Goal: Use online tool/utility: Utilize a website feature to perform a specific function

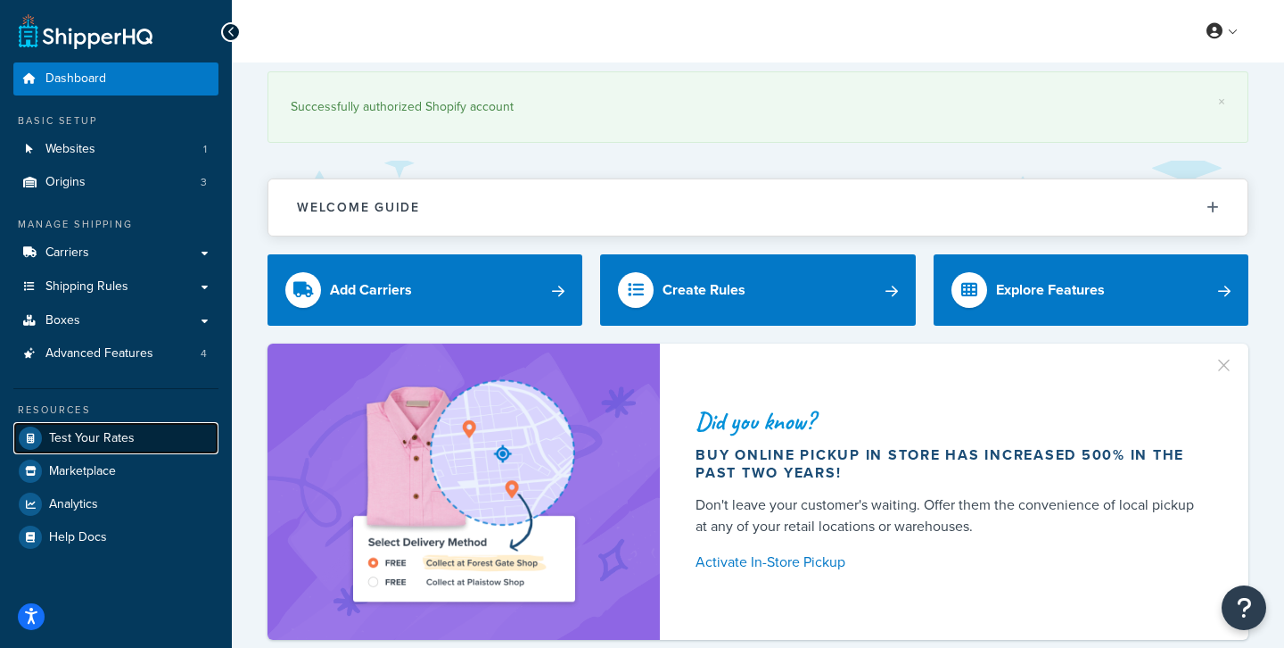
click at [126, 431] on span "Test Your Rates" at bounding box center [92, 438] width 86 height 15
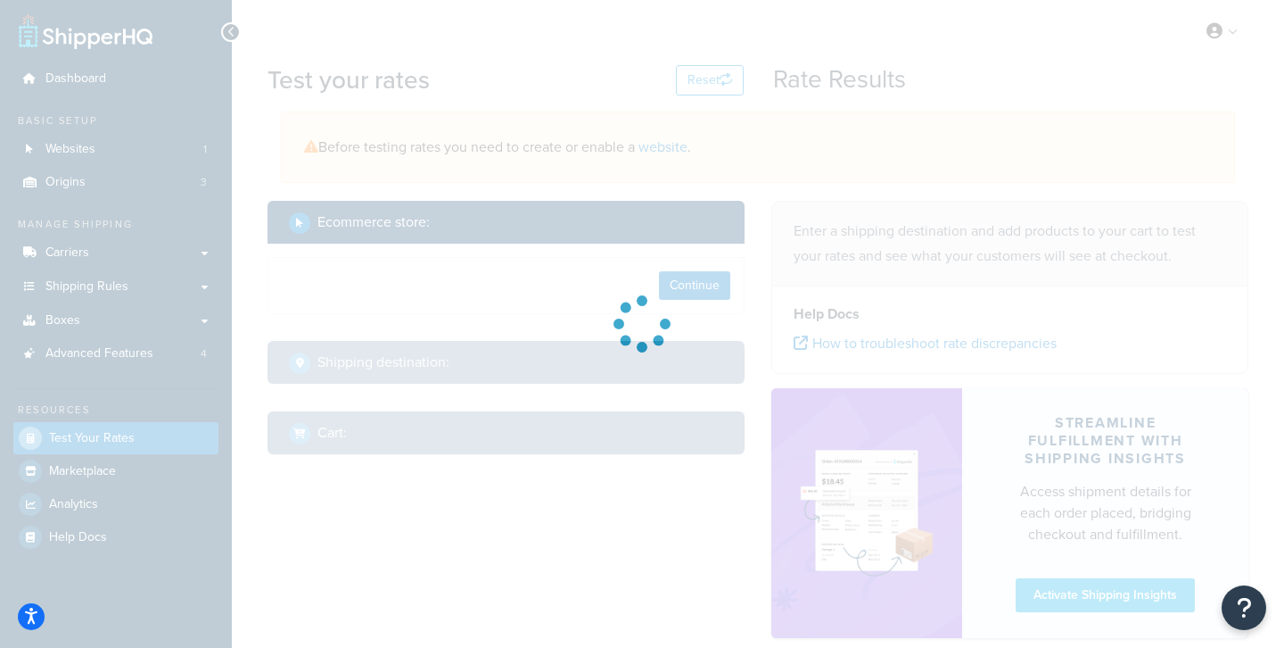
select select "[GEOGRAPHIC_DATA]"
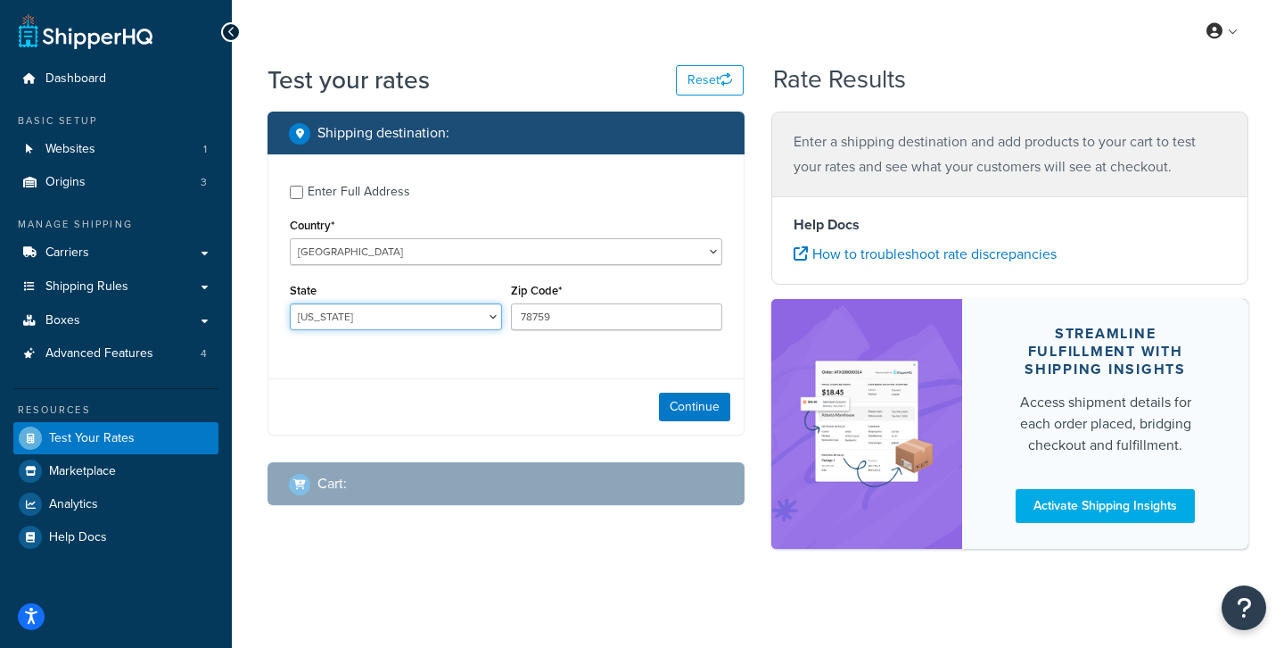
click at [472, 318] on select "[US_STATE] [US_STATE] [US_STATE] [US_STATE] [US_STATE] Armed Forces Americas Ar…" at bounding box center [396, 316] width 212 height 27
click at [697, 410] on button "Continue" at bounding box center [694, 406] width 71 height 29
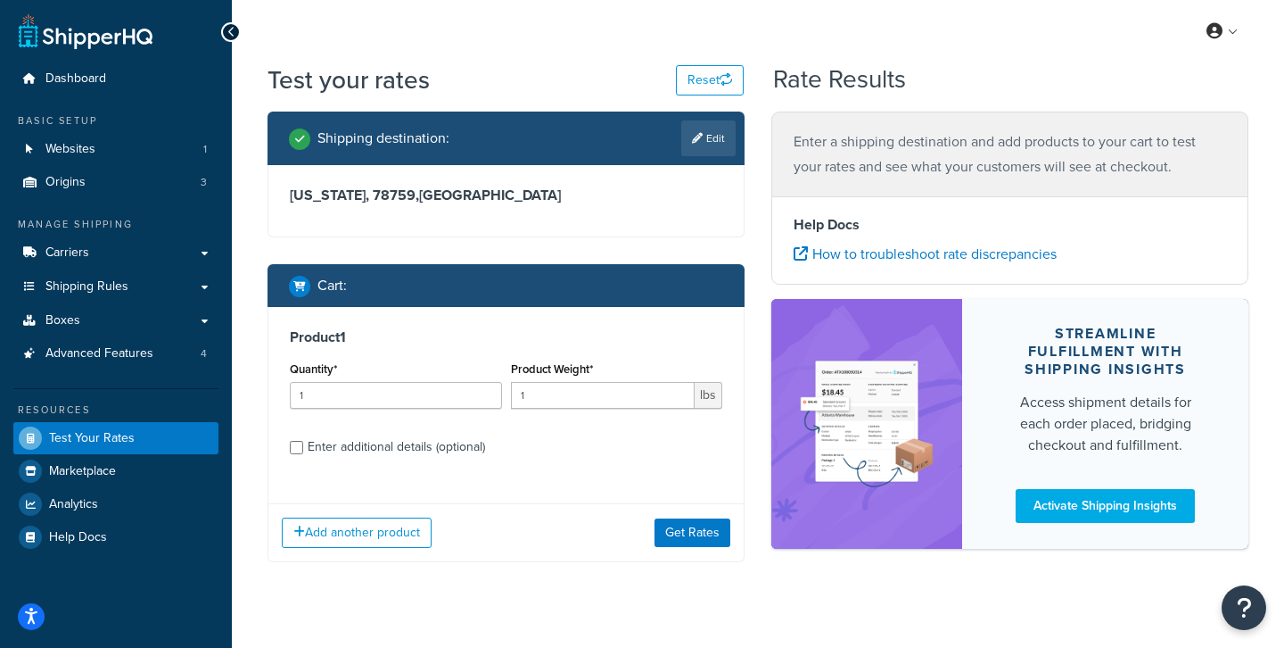
scroll to position [31, 0]
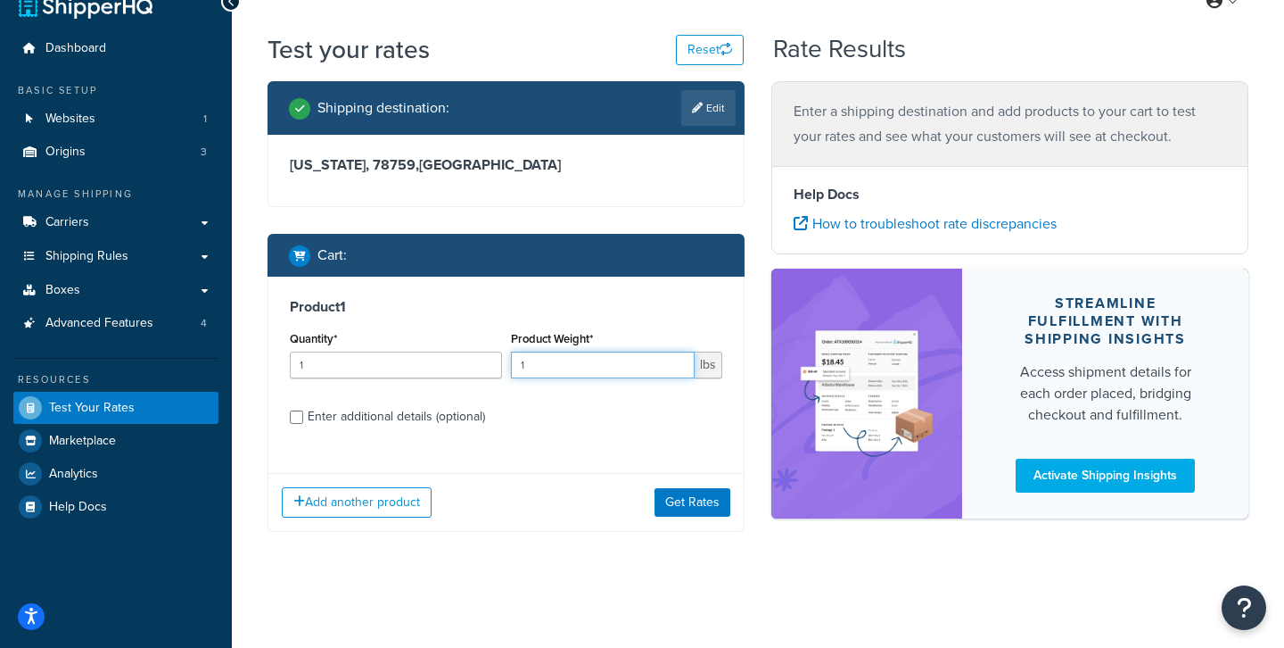
click at [544, 367] on input "1" at bounding box center [603, 364] width 185 height 27
type input "9"
click at [458, 410] on div "Enter additional details (optional)" at bounding box center [396, 416] width 177 height 25
click at [303, 410] on input "Enter additional details (optional)" at bounding box center [296, 416] width 13 height 13
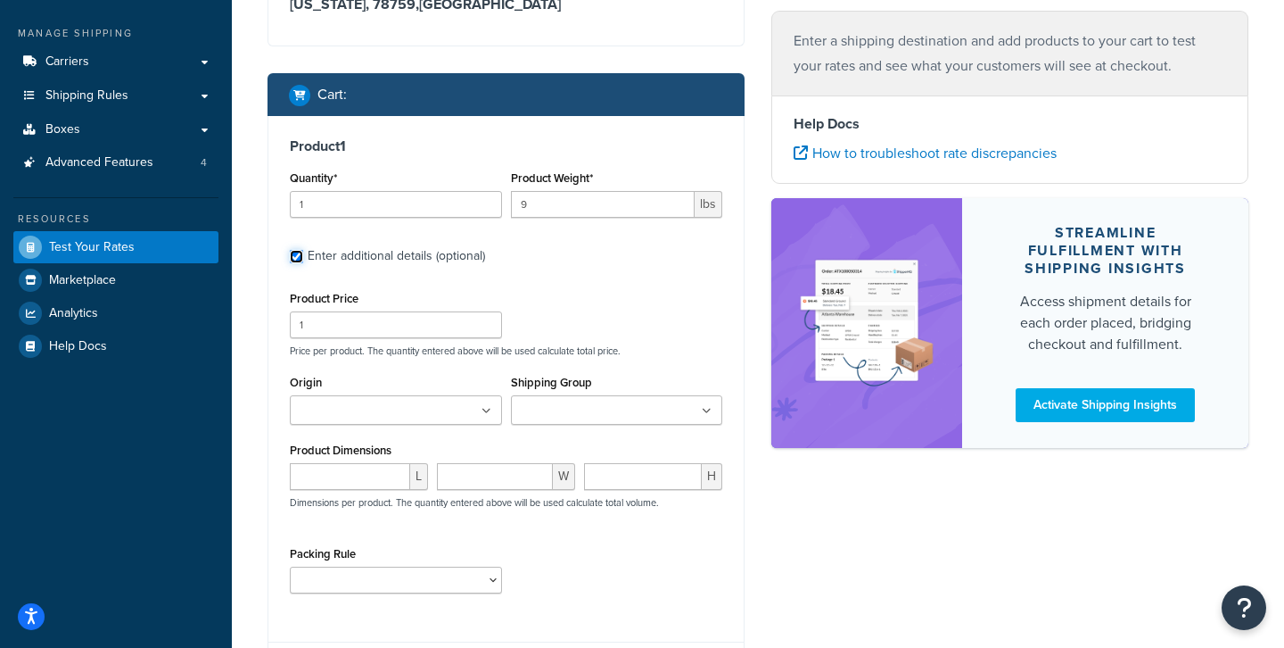
scroll to position [190, 0]
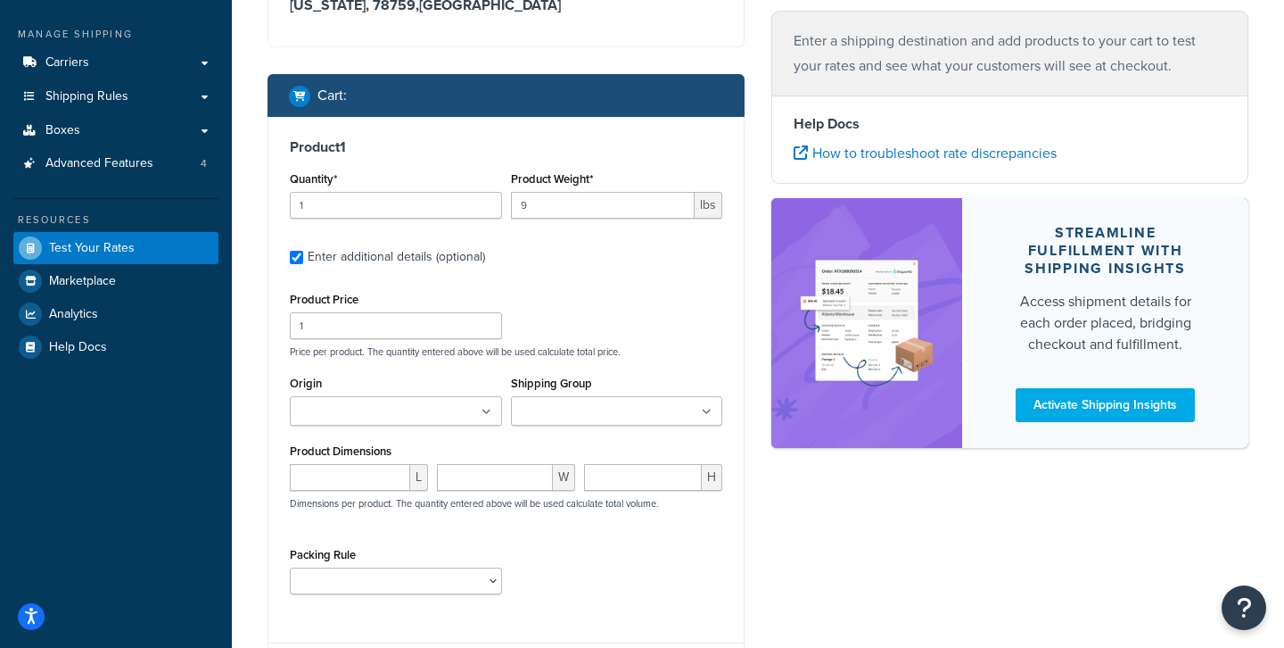
click at [351, 261] on div "Enter additional details (optional)" at bounding box center [396, 256] width 177 height 25
click at [303, 261] on input "Enter additional details (optional)" at bounding box center [296, 257] width 13 height 13
checkbox input "false"
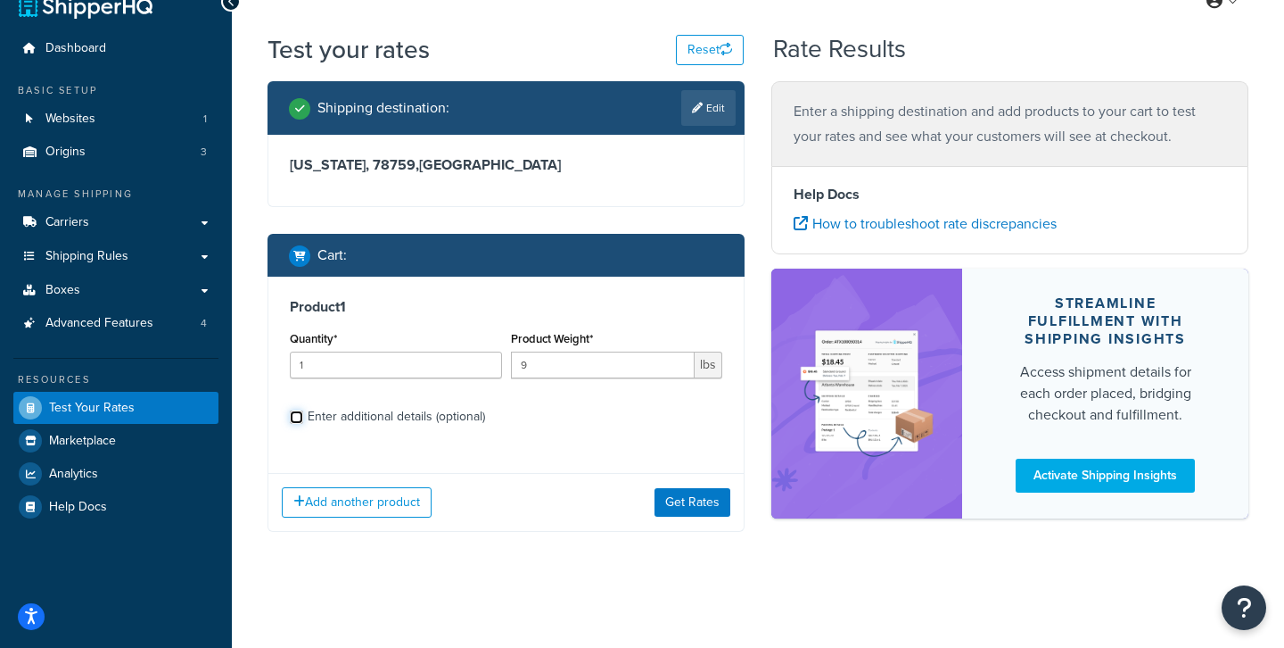
scroll to position [31, 0]
click at [687, 500] on button "Get Rates" at bounding box center [693, 502] width 76 height 29
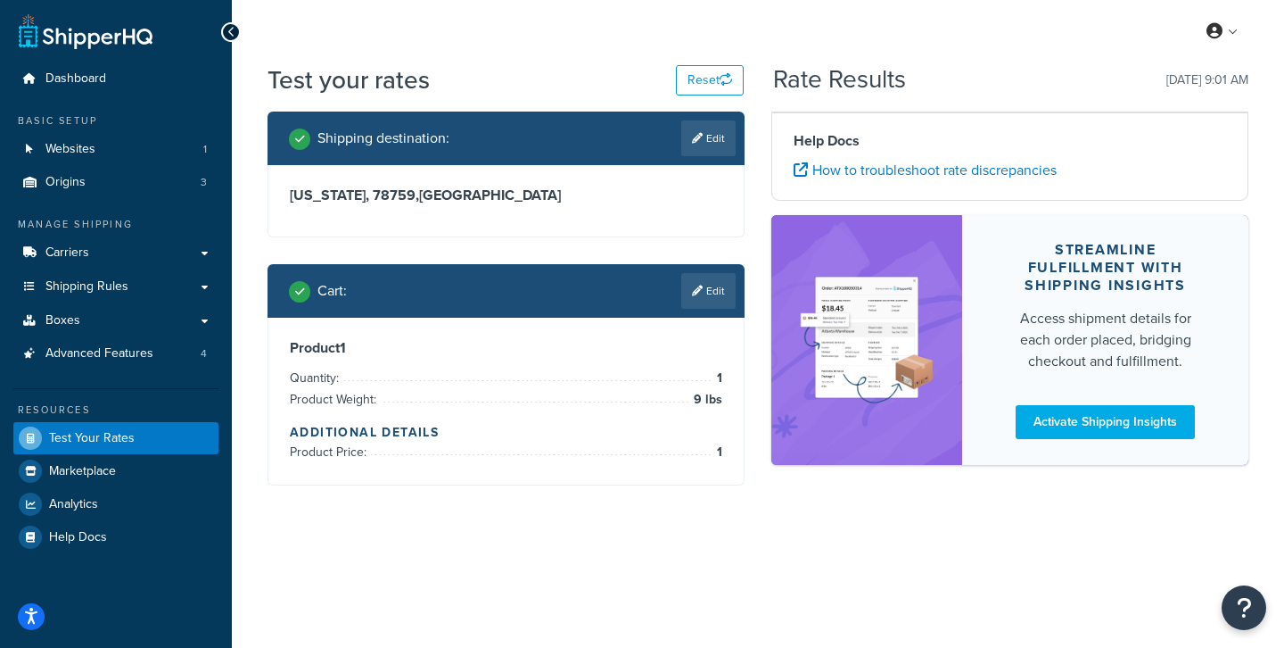
scroll to position [0, 0]
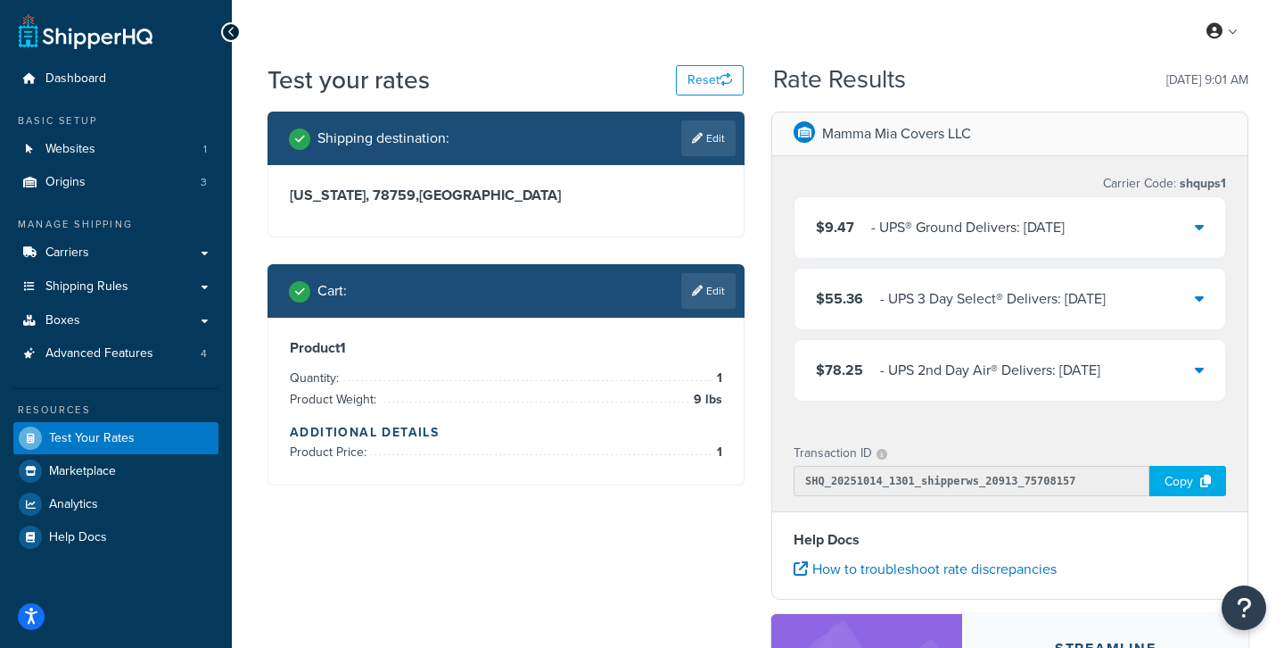
click at [705, 135] on link "Edit" at bounding box center [708, 138] width 54 height 36
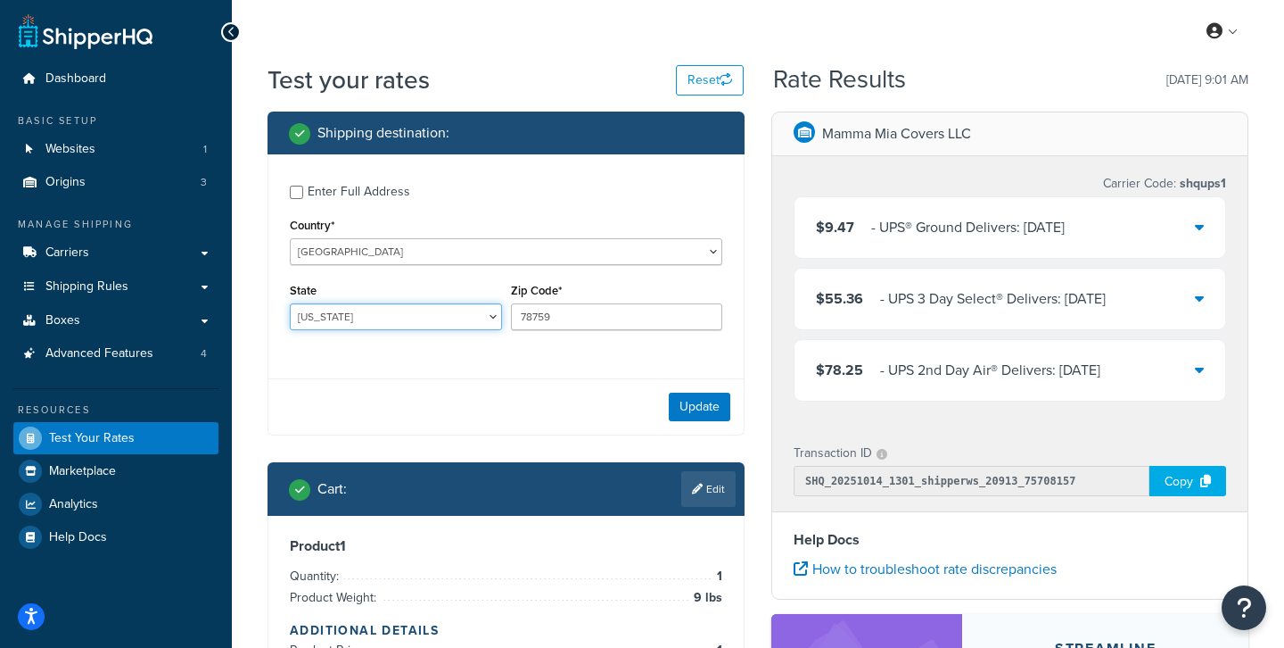
click at [476, 316] on select "[US_STATE] [US_STATE] [US_STATE] [US_STATE] [US_STATE] Armed Forces Americas Ar…" at bounding box center [396, 316] width 212 height 27
select select "SC"
click at [290, 304] on select "[US_STATE] [US_STATE] [US_STATE] [US_STATE] [US_STATE] Armed Forces Americas Ar…" at bounding box center [396, 316] width 212 height 27
click at [573, 317] on input "78759" at bounding box center [617, 316] width 212 height 27
type input "7"
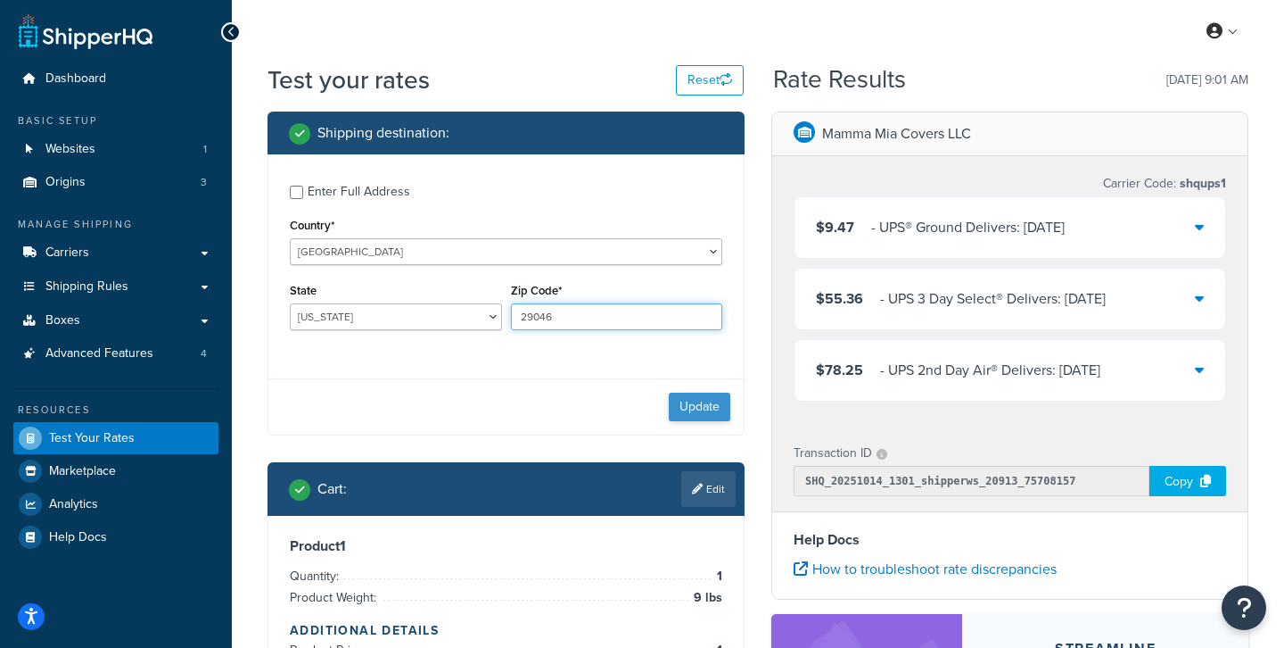
type input "29046"
click at [699, 416] on button "Update" at bounding box center [700, 406] width 62 height 29
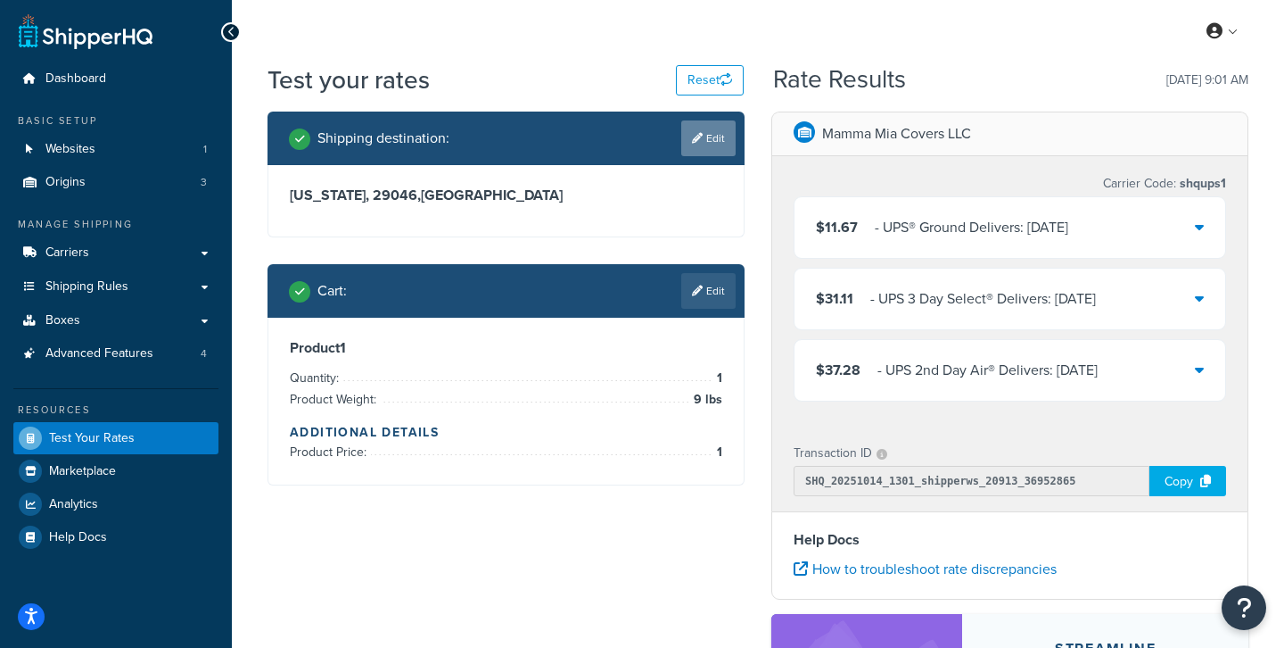
click at [718, 134] on link "Edit" at bounding box center [708, 138] width 54 height 36
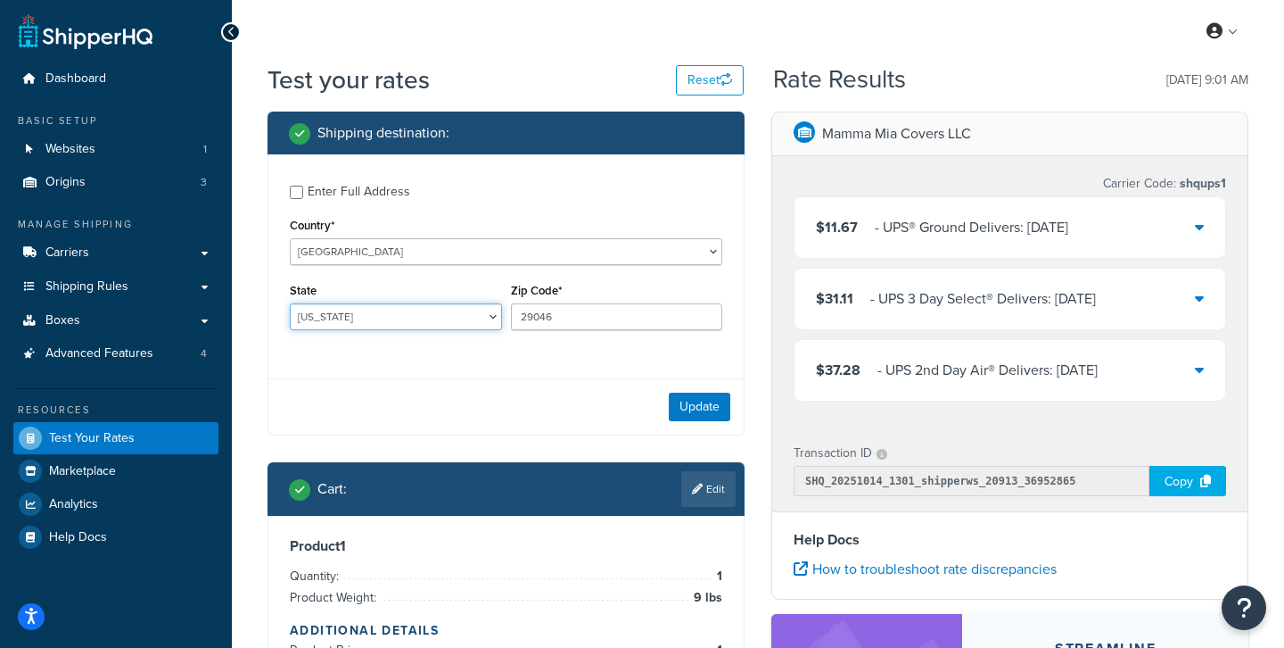
click at [434, 309] on select "[US_STATE] [US_STATE] [US_STATE] [US_STATE] [US_STATE] Armed Forces Americas Ar…" at bounding box center [396, 316] width 212 height 27
select select "NY"
click at [290, 304] on select "[US_STATE] [US_STATE] [US_STATE] [US_STATE] [US_STATE] Armed Forces Americas Ar…" at bounding box center [396, 316] width 212 height 27
drag, startPoint x: 570, startPoint y: 319, endPoint x: 504, endPoint y: 319, distance: 66.0
click at [505, 319] on div "State [US_STATE] [US_STATE] [US_STATE] [US_STATE] [US_STATE] Armed Forces Ameri…" at bounding box center [506, 310] width 442 height 65
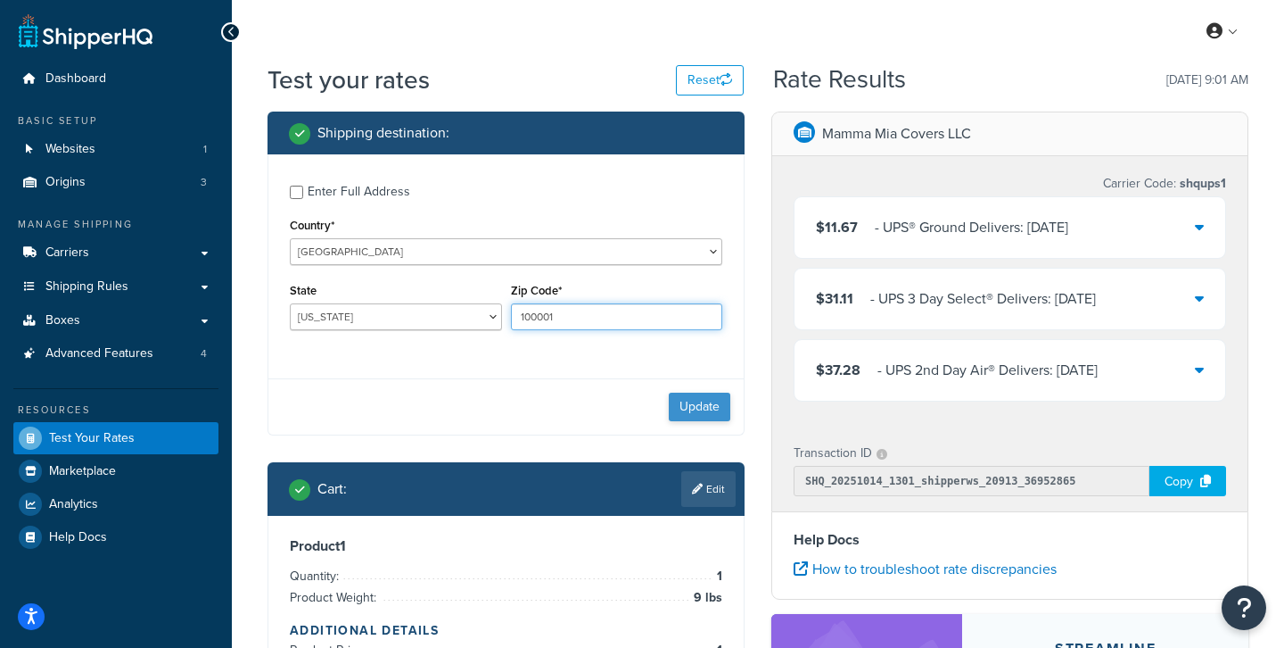
type input "100001"
click at [687, 409] on button "Update" at bounding box center [700, 406] width 62 height 29
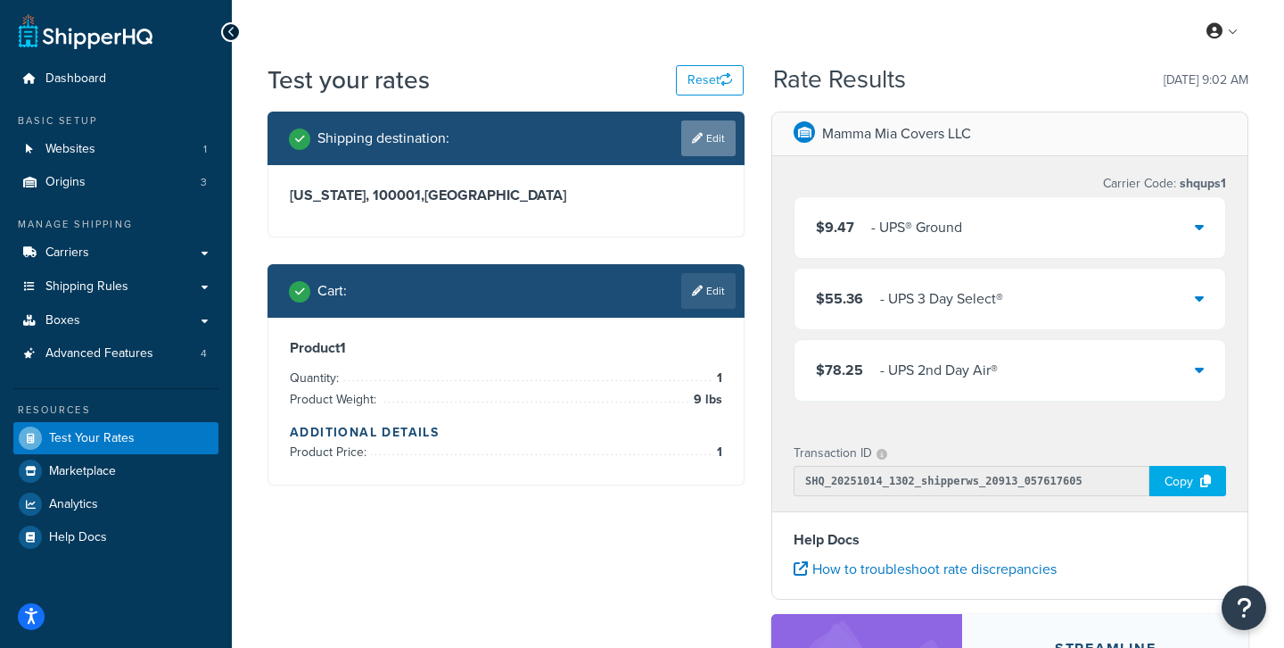
click at [699, 141] on icon at bounding box center [697, 138] width 11 height 11
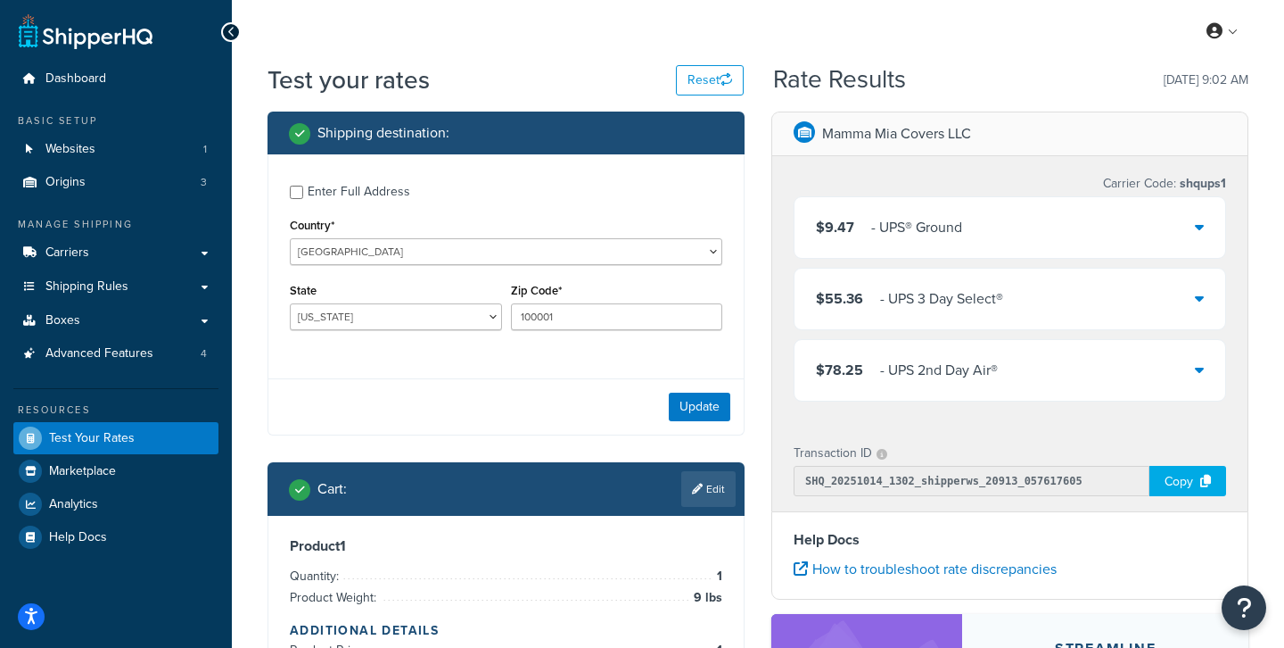
click at [456, 333] on div "State [US_STATE] [US_STATE] [US_STATE] [US_STATE] [US_STATE] Armed Forces Ameri…" at bounding box center [395, 310] width 221 height 65
click at [470, 326] on select "[US_STATE] [US_STATE] [US_STATE] [US_STATE] [US_STATE] Armed Forces Americas Ar…" at bounding box center [396, 316] width 212 height 27
select select "CA"
click at [290, 304] on select "[US_STATE] [US_STATE] [US_STATE] [US_STATE] [US_STATE] Armed Forces Americas Ar…" at bounding box center [396, 316] width 212 height 27
drag, startPoint x: 588, startPoint y: 315, endPoint x: 460, endPoint y: 313, distance: 127.6
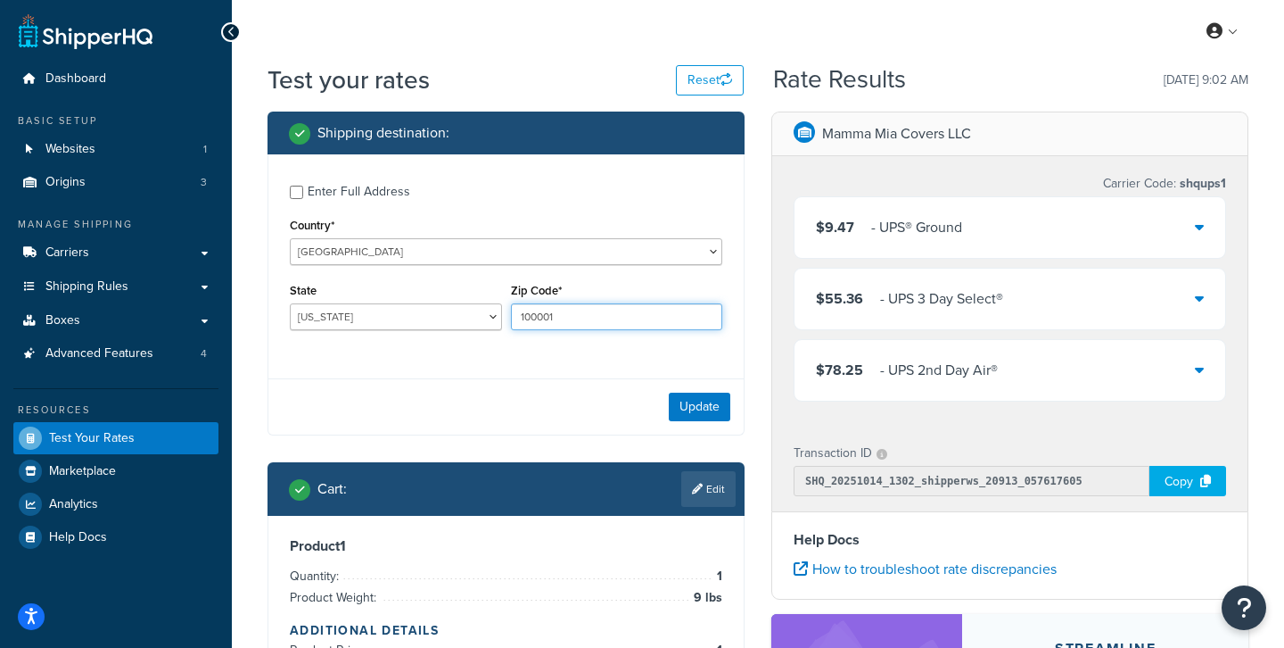
click at [460, 314] on div "State [US_STATE] [US_STATE] [US_STATE] [US_STATE] [US_STATE] Armed Forces Ameri…" at bounding box center [506, 310] width 442 height 65
type input "90209"
click at [706, 423] on div "Update" at bounding box center [505, 406] width 475 height 56
click at [711, 415] on button "Update" at bounding box center [700, 406] width 62 height 29
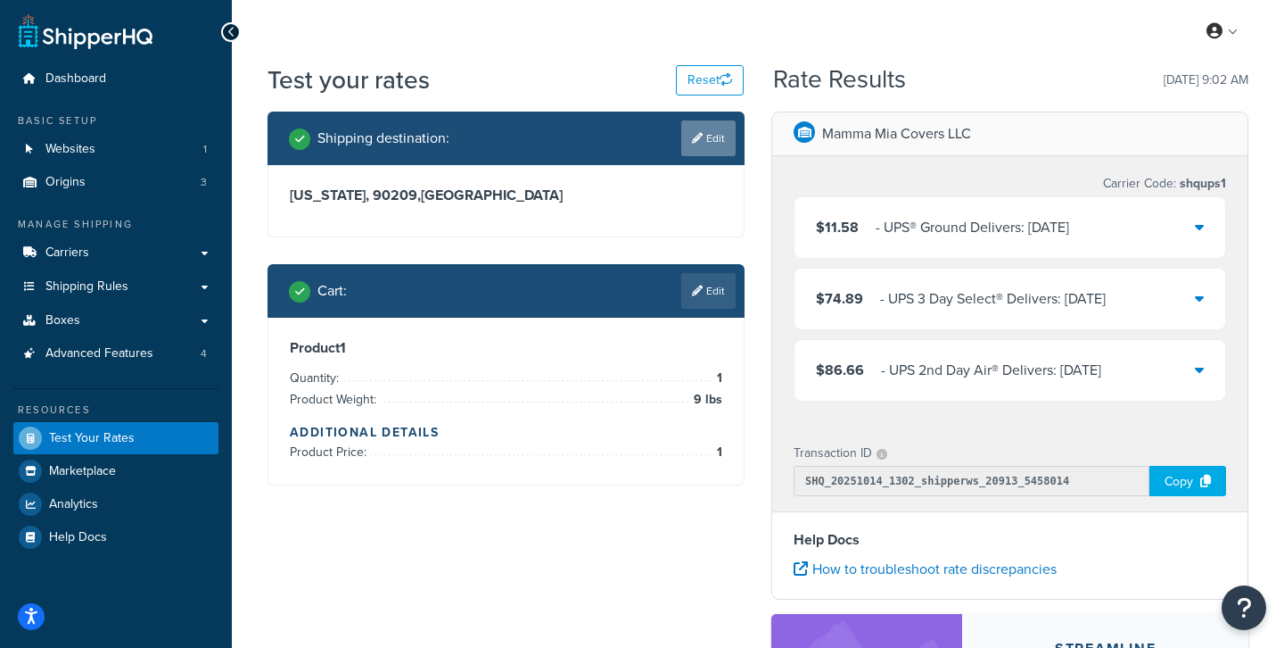
click at [706, 150] on link "Edit" at bounding box center [708, 138] width 54 height 36
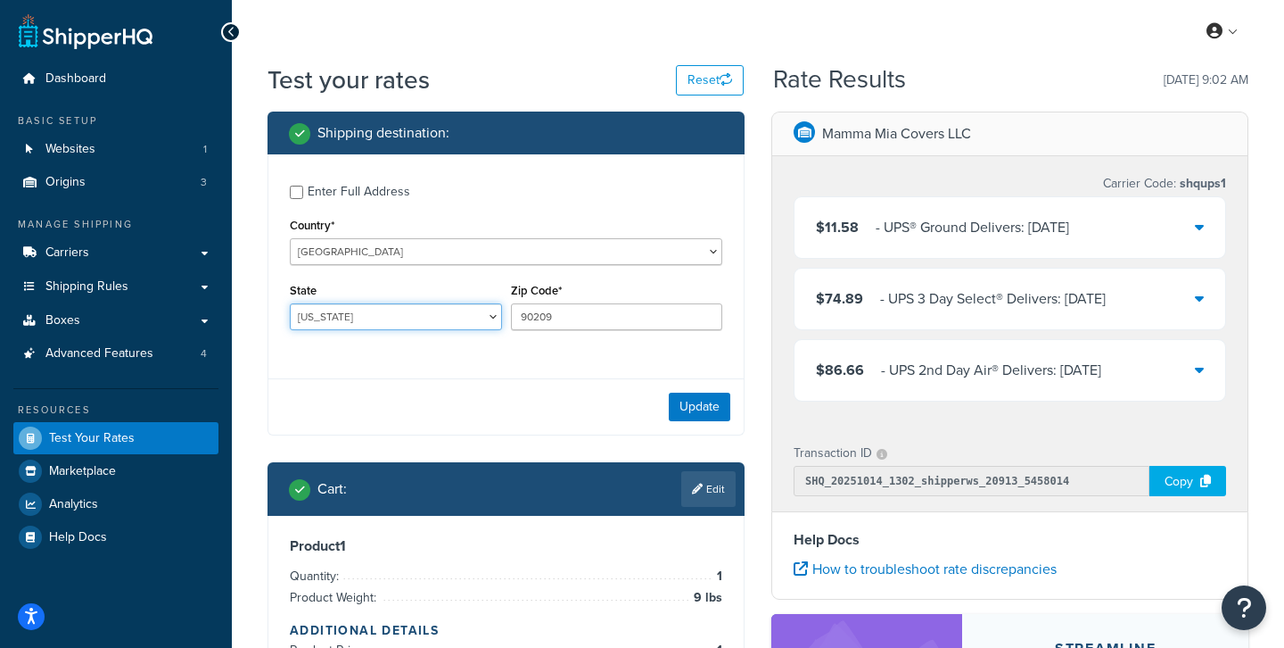
click at [480, 314] on select "[US_STATE] [US_STATE] [US_STATE] [US_STATE] [US_STATE] Armed Forces Americas Ar…" at bounding box center [396, 316] width 212 height 27
select select "KS"
click at [290, 304] on select "[US_STATE] [US_STATE] [US_STATE] [US_STATE] [US_STATE] Armed Forces Americas Ar…" at bounding box center [396, 316] width 212 height 27
drag, startPoint x: 569, startPoint y: 313, endPoint x: 476, endPoint y: 312, distance: 92.8
click at [476, 312] on div "State [US_STATE] [US_STATE] [US_STATE] [US_STATE] [US_STATE] Armed Forces Ameri…" at bounding box center [506, 310] width 442 height 65
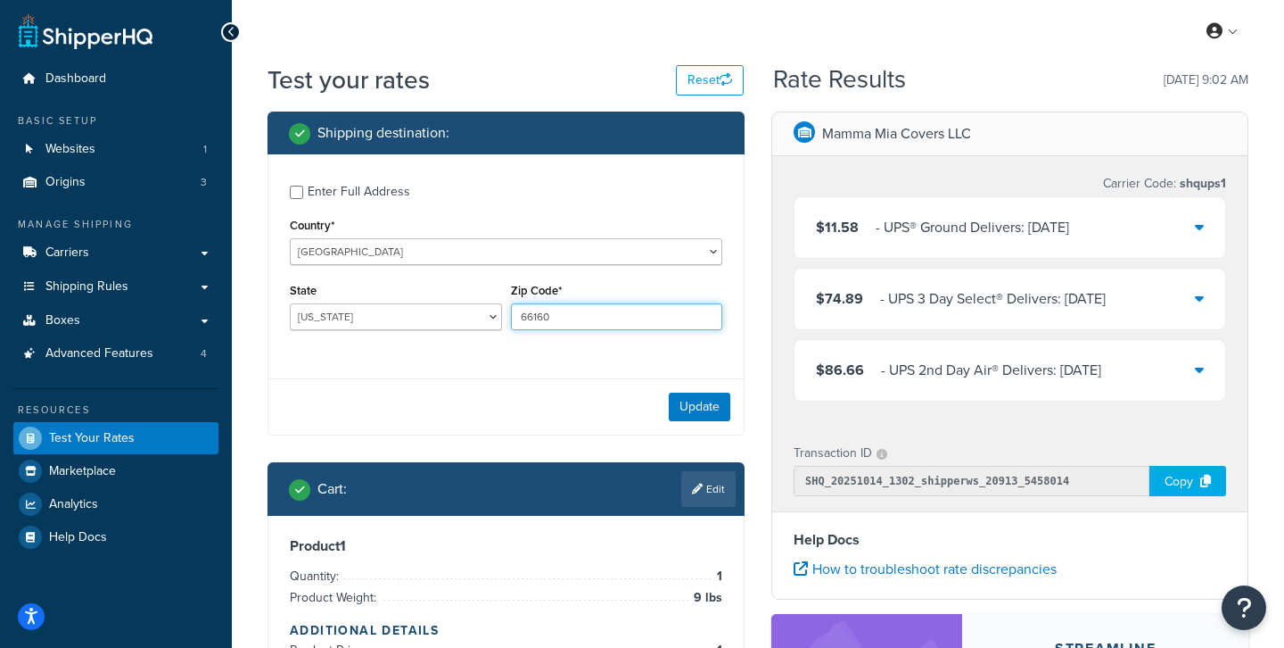
type input "66160"
click at [725, 413] on button "Update" at bounding box center [700, 406] width 62 height 29
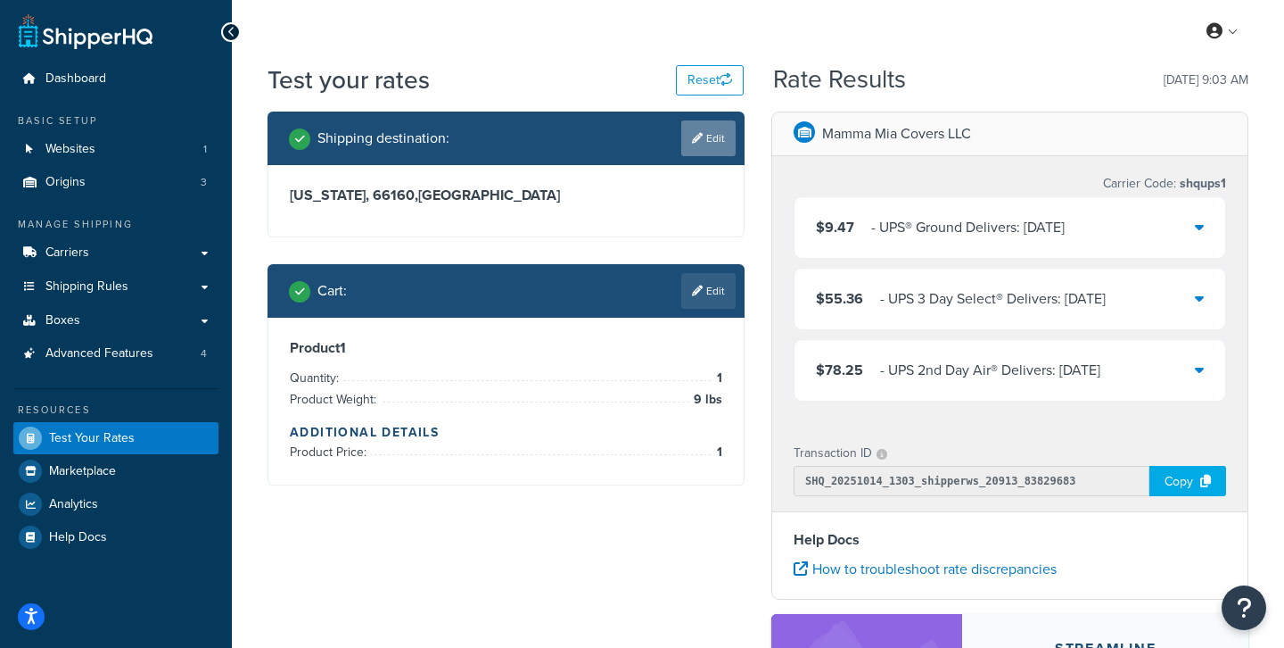
click at [724, 141] on link "Edit" at bounding box center [708, 138] width 54 height 36
select select "KS"
